Goal: Information Seeking & Learning: Learn about a topic

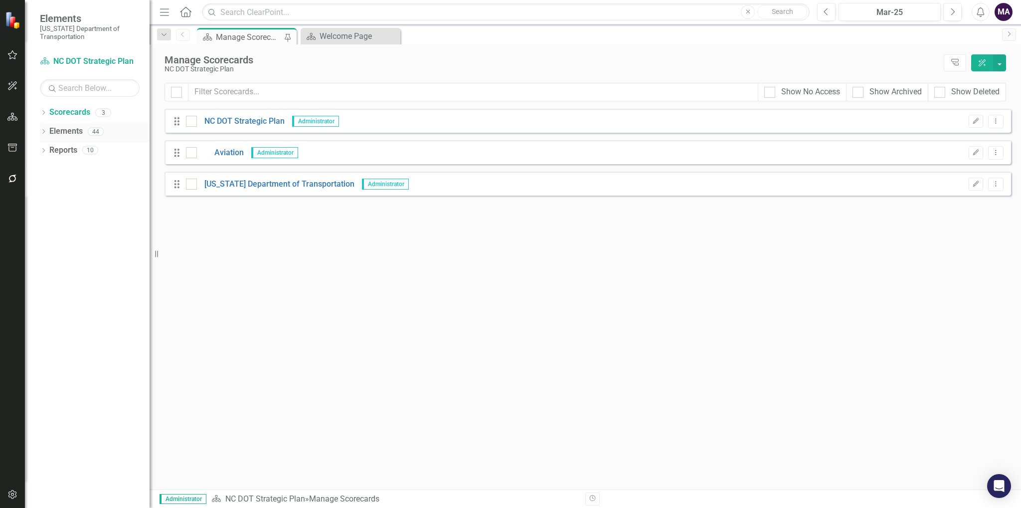
click at [70, 126] on link "Elements" at bounding box center [65, 131] width 33 height 11
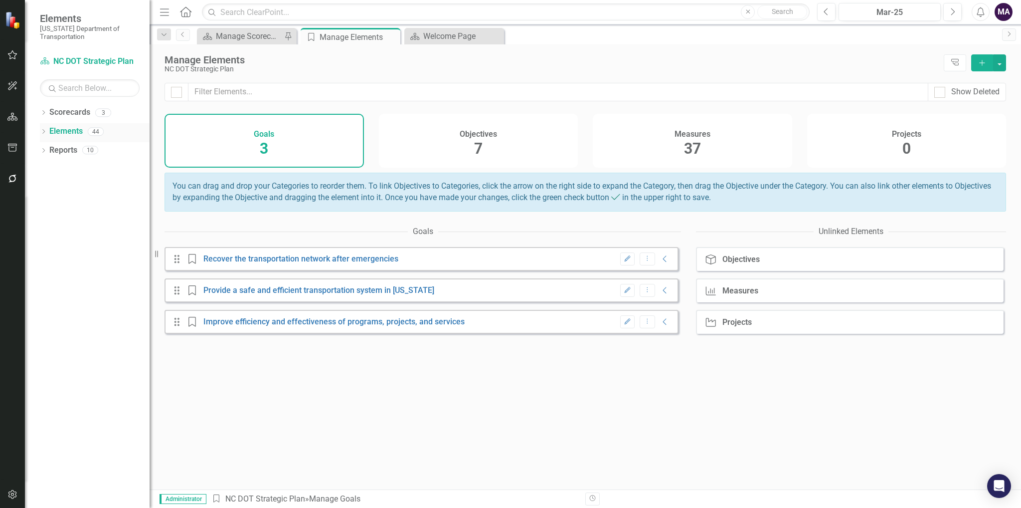
click at [72, 141] on div "Elements 44" at bounding box center [99, 132] width 100 height 19
click at [75, 104] on div "Scorecards" at bounding box center [69, 112] width 41 height 16
click at [77, 114] on link "Scorecards" at bounding box center [69, 112] width 41 height 11
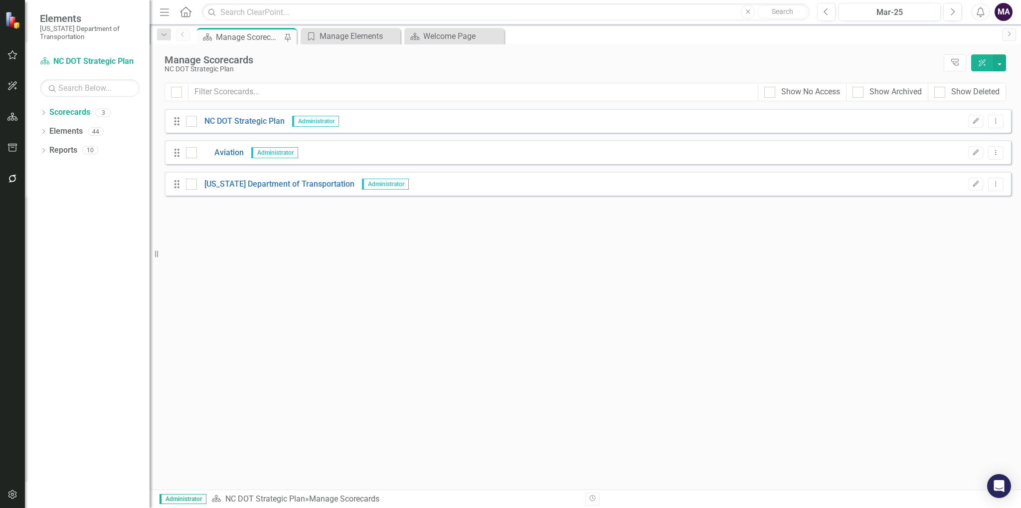
click at [343, 26] on div "Dropdown Search Scorecard Manage Scorecards Pin Goal Manage Elements Close Scor…" at bounding box center [586, 34] width 872 height 20
click at [285, 179] on link "[US_STATE] Department of Transportation" at bounding box center [276, 184] width 158 height 11
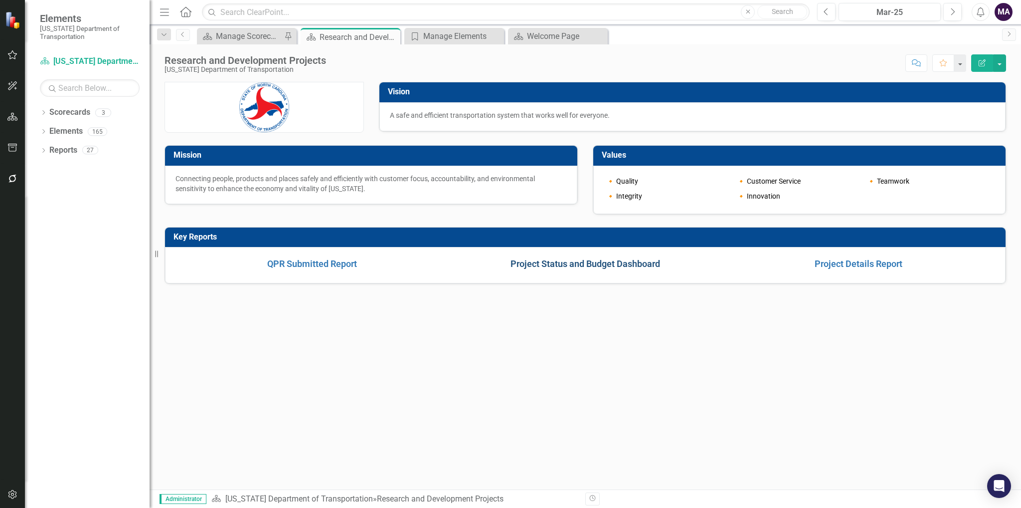
click at [633, 263] on link "Project Status and Budget Dashboard" at bounding box center [586, 263] width 150 height 10
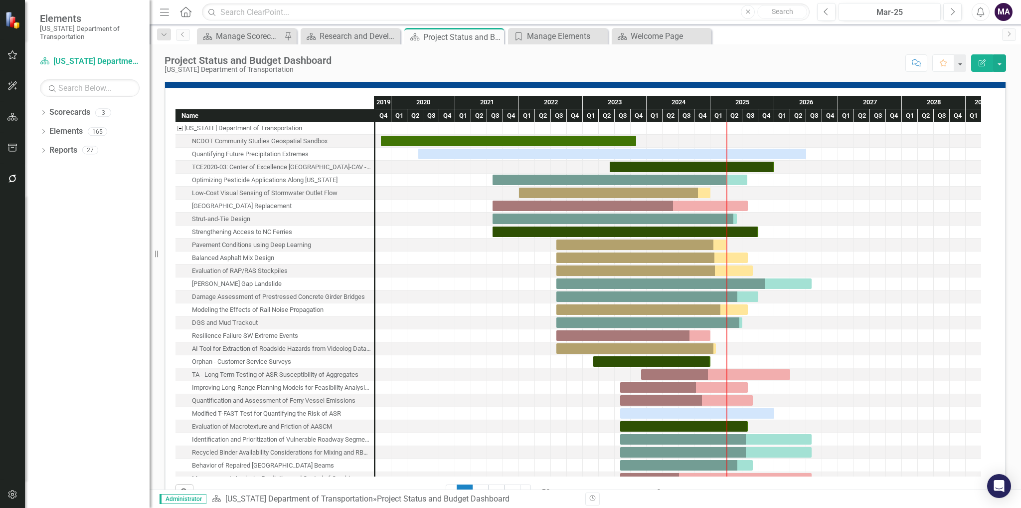
click at [337, 135] on div "[US_STATE] Department of Transportation" at bounding box center [275, 128] width 199 height 13
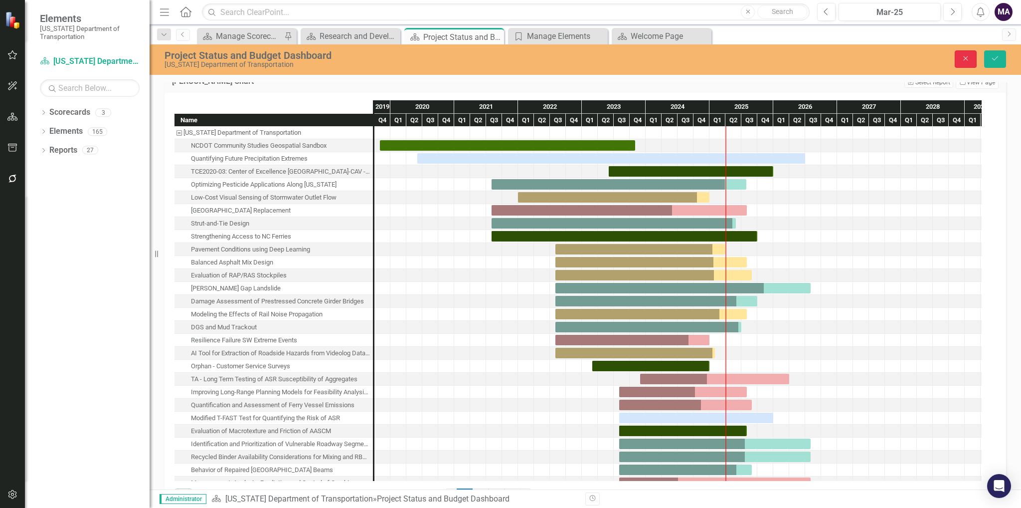
click at [970, 53] on button "Close" at bounding box center [966, 58] width 22 height 17
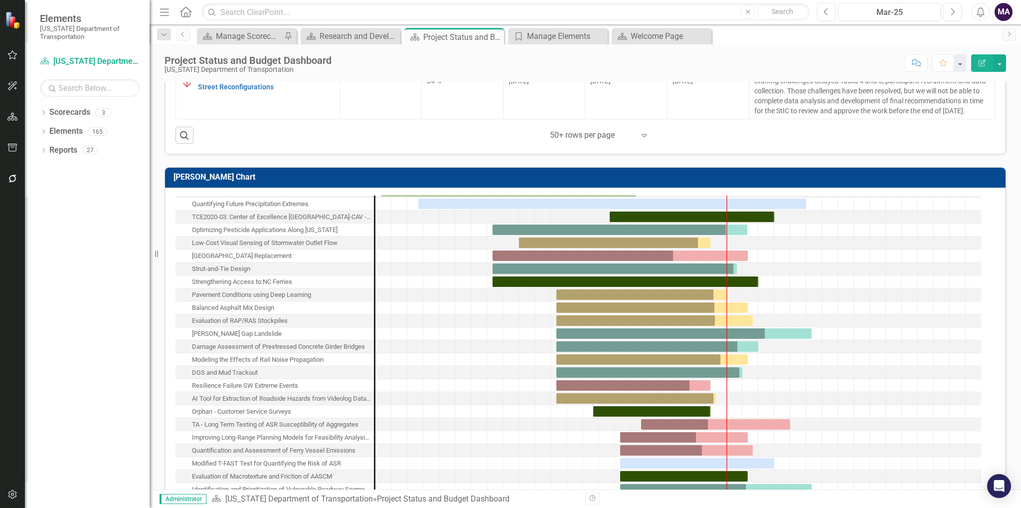
scroll to position [599, 0]
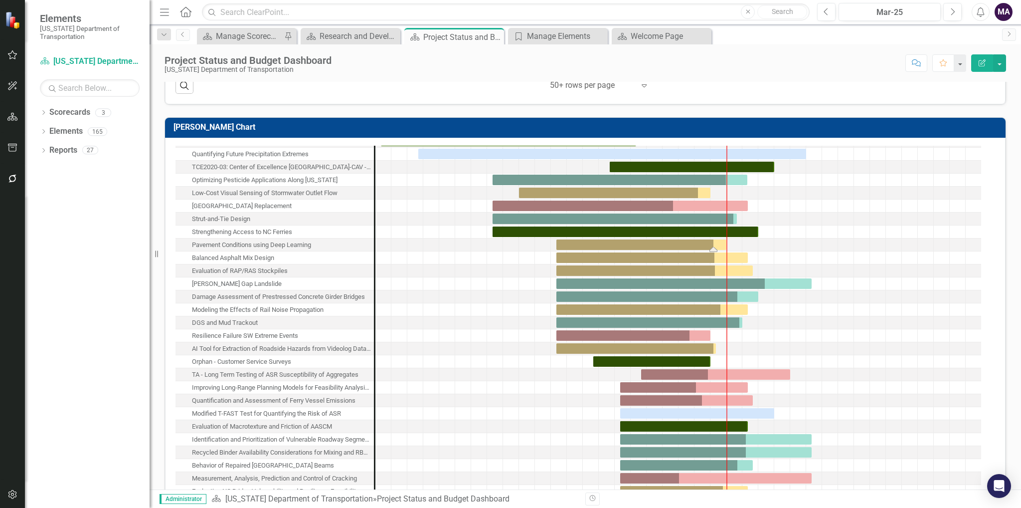
click at [648, 250] on div "Task: Start date: 2022-08-01 End date: 2025-03-31" at bounding box center [642, 244] width 170 height 10
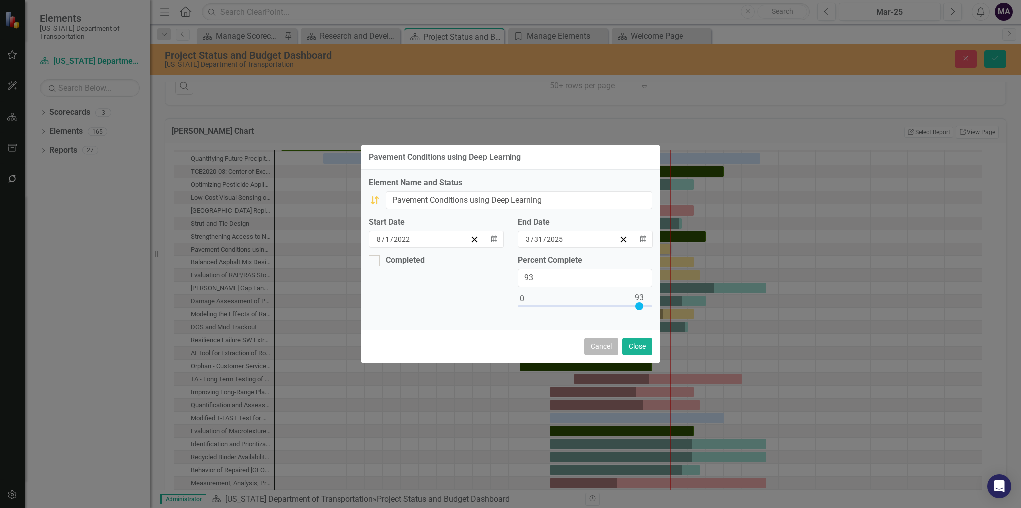
click at [602, 344] on button "Cancel" at bounding box center [602, 346] width 34 height 17
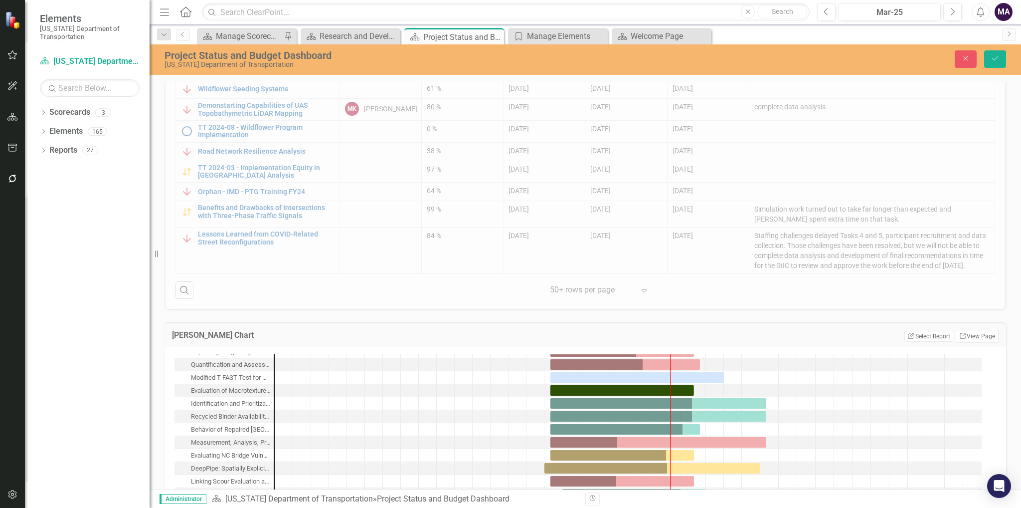
scroll to position [249, 0]
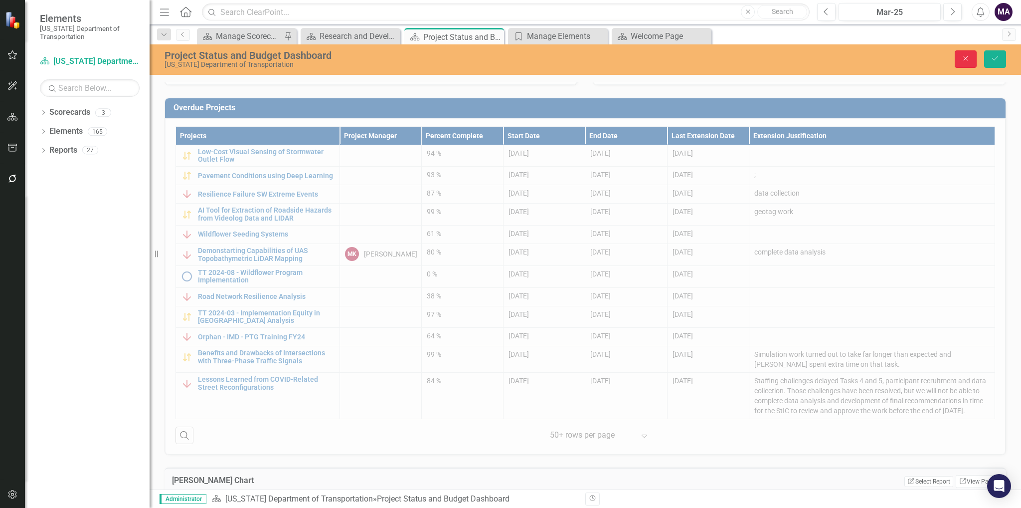
click at [960, 63] on button "Close" at bounding box center [966, 58] width 22 height 17
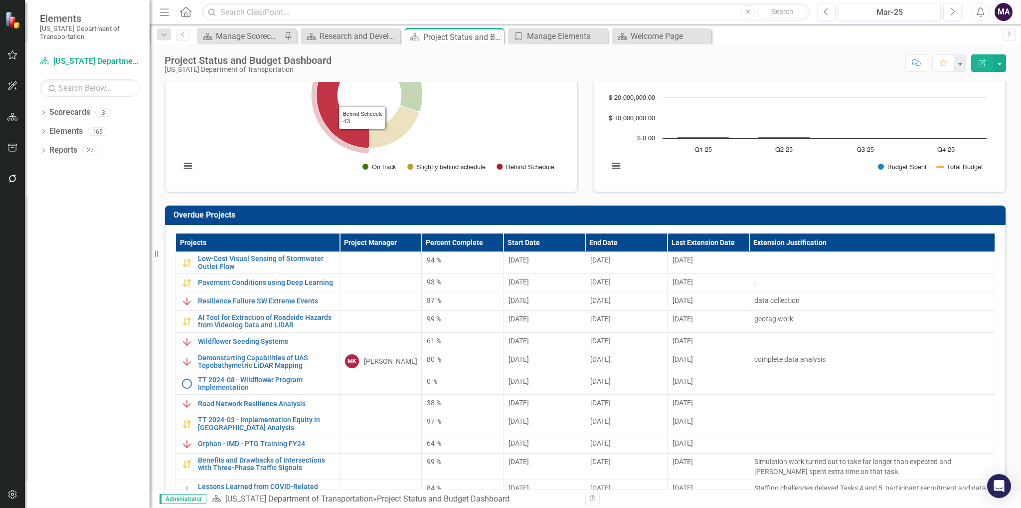
scroll to position [0, 0]
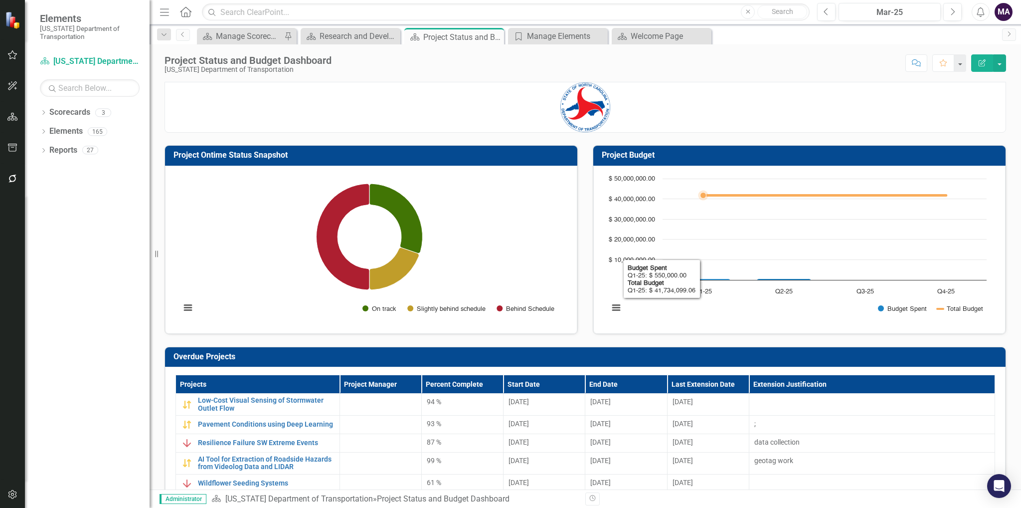
drag, startPoint x: 714, startPoint y: 199, endPoint x: 615, endPoint y: 307, distance: 146.8
click at [615, 307] on button "View chart menu, Chart" at bounding box center [616, 308] width 14 height 14
click at [645, 162] on td "Project Budget" at bounding box center [801, 156] width 399 height 16
drag, startPoint x: 645, startPoint y: 162, endPoint x: 642, endPoint y: 174, distance: 11.9
click at [645, 163] on td "Project Budget" at bounding box center [801, 156] width 399 height 16
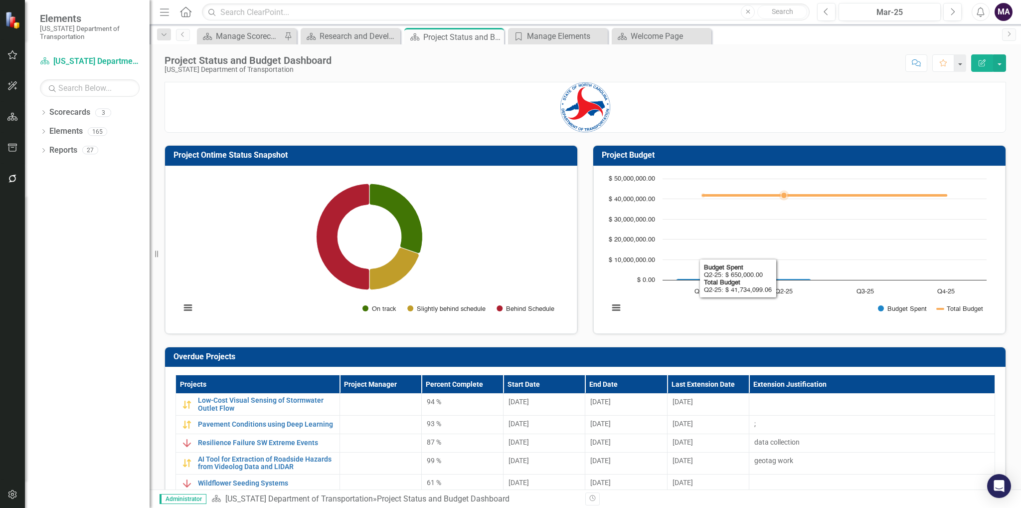
click at [758, 200] on rect "Interactive chart" at bounding box center [798, 249] width 388 height 150
click at [786, 195] on icon "Interactive chart" at bounding box center [824, 195] width 243 height 0
click at [789, 280] on rect "Interactive chart" at bounding box center [798, 249] width 388 height 150
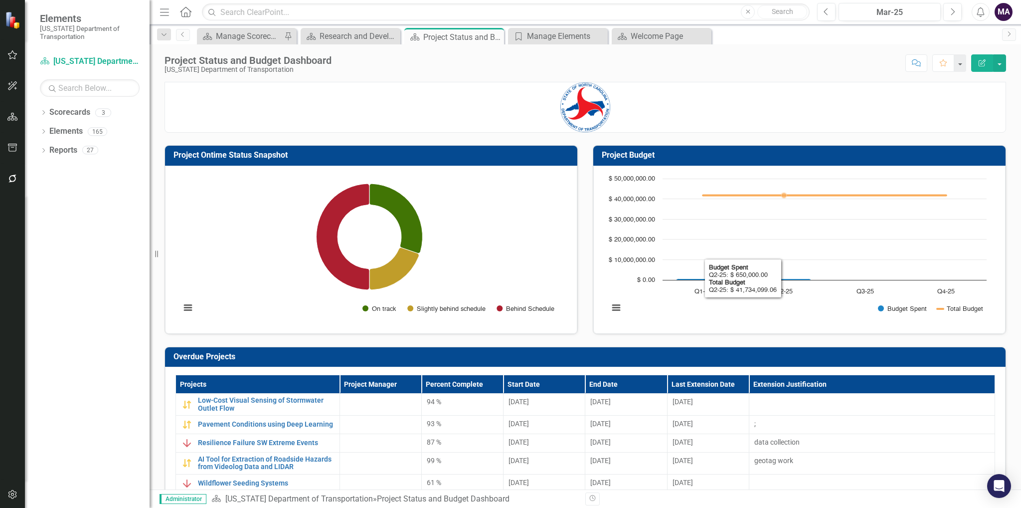
click at [789, 280] on rect "Interactive chart" at bounding box center [798, 249] width 388 height 150
click at [722, 272] on rect "Interactive chart" at bounding box center [798, 249] width 388 height 150
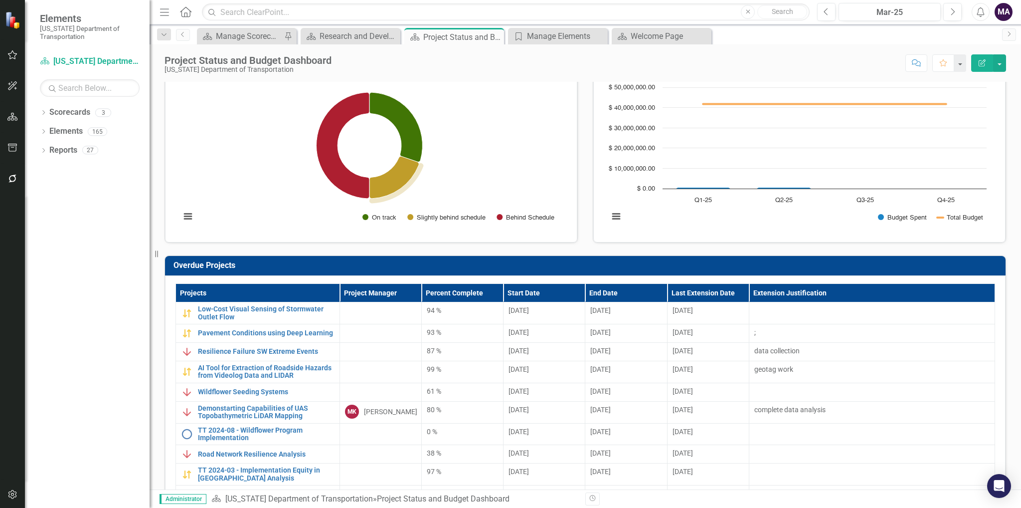
scroll to position [150, 0]
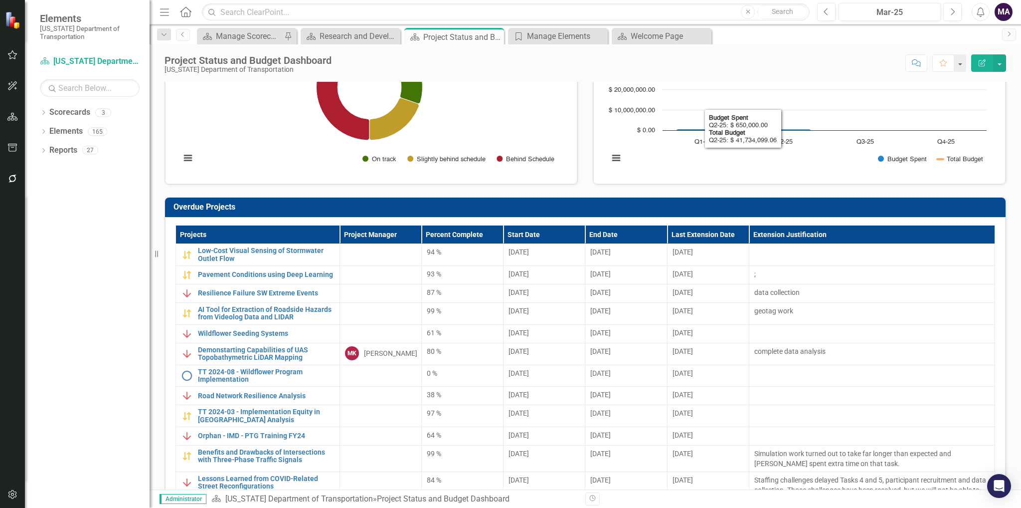
click at [760, 124] on rect "Interactive chart" at bounding box center [798, 99] width 388 height 150
click at [268, 252] on link "Low-Cost Visual Sensing of Stormwater Outlet Flow" at bounding box center [266, 254] width 137 height 15
